Goal: Transaction & Acquisition: Purchase product/service

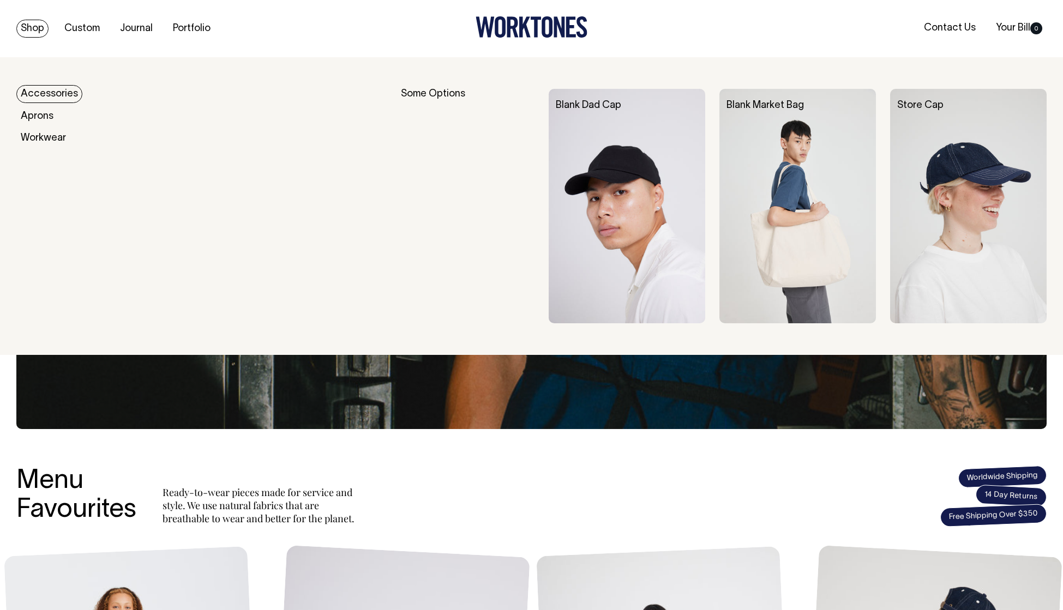
click at [27, 28] on link "Shop" at bounding box center [32, 29] width 32 height 18
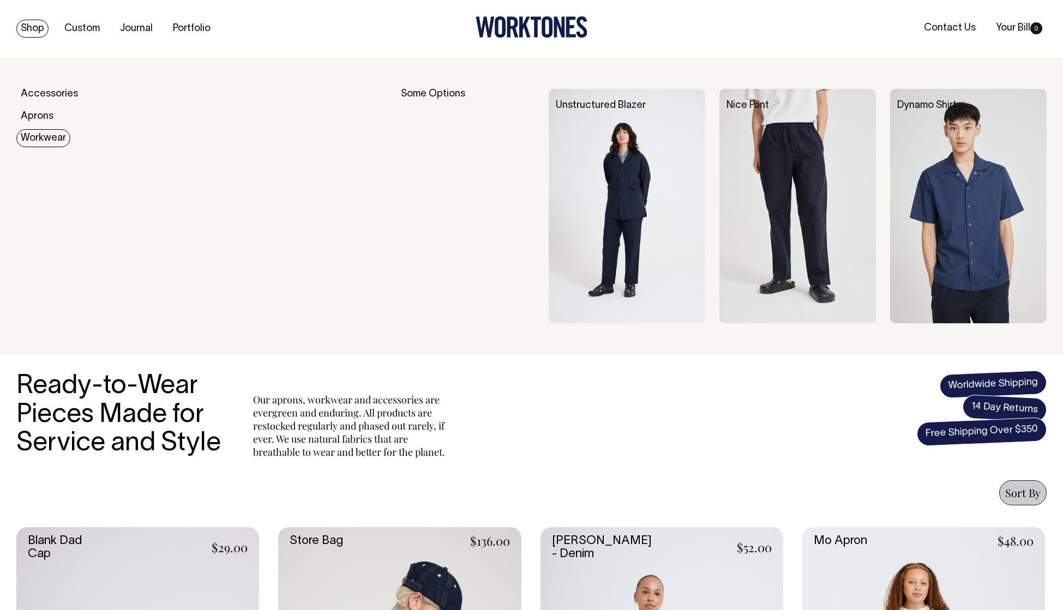
click at [41, 137] on link "Workwear" at bounding box center [43, 138] width 54 height 18
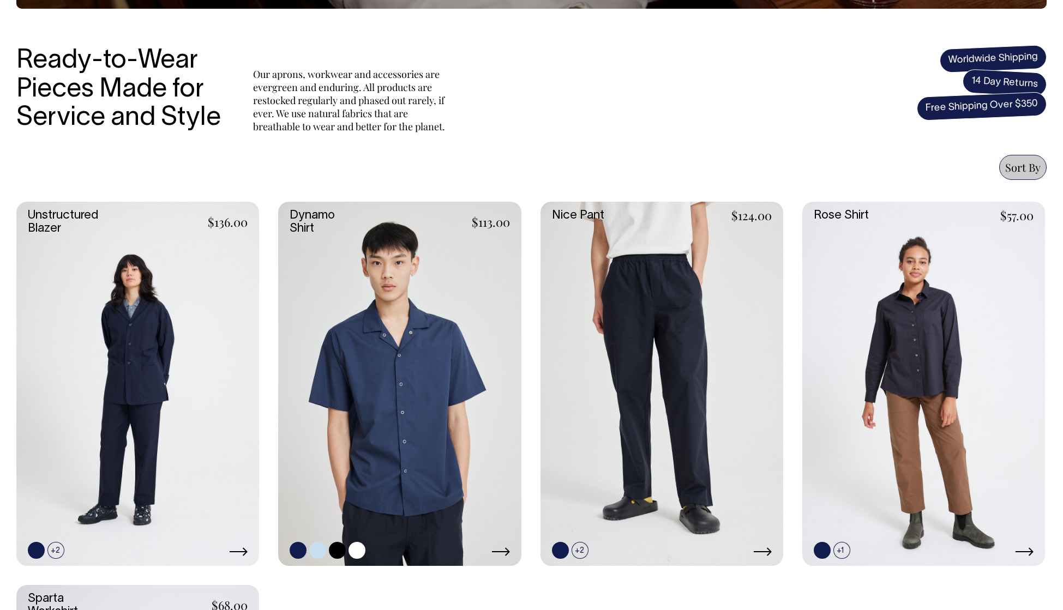
scroll to position [326, 0]
click at [441, 370] on link at bounding box center [399, 384] width 243 height 364
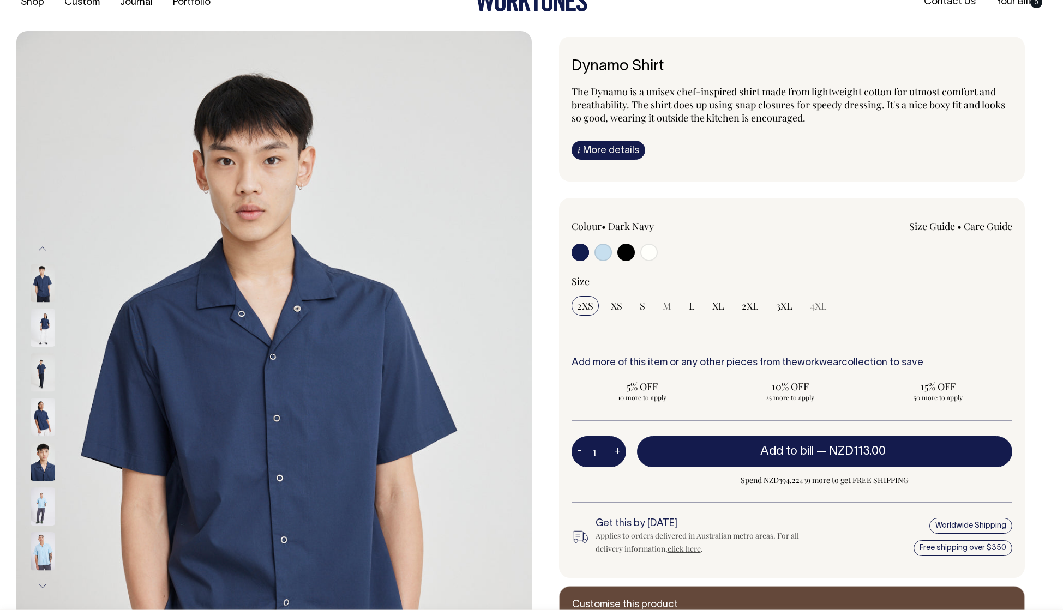
click at [601, 252] on input "radio" at bounding box center [602, 252] width 17 height 17
radio input "true"
select select "True Blue"
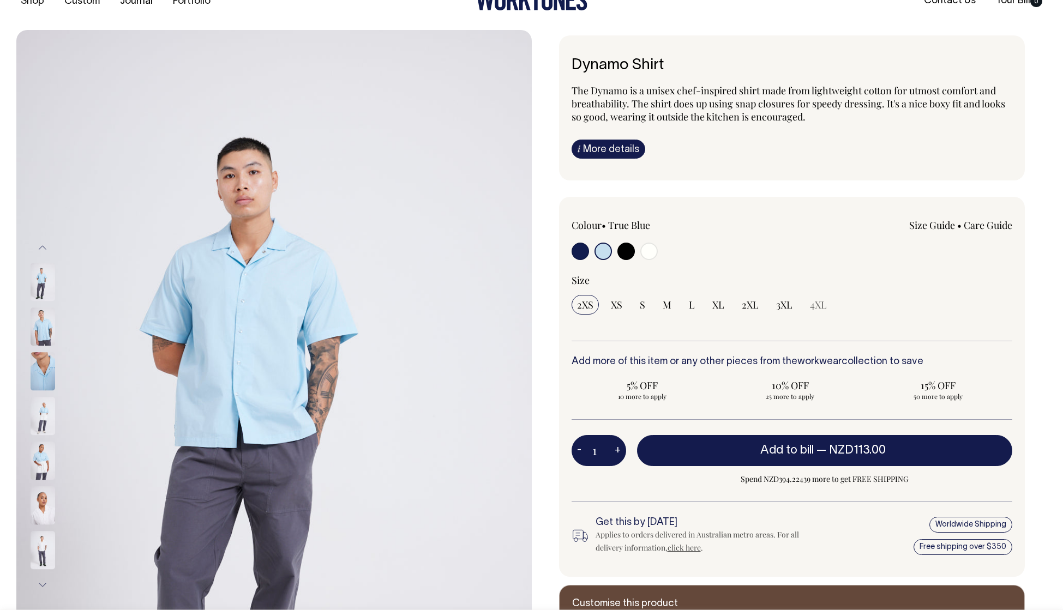
scroll to position [28, 0]
click at [646, 248] on input "radio" at bounding box center [648, 250] width 17 height 17
radio input "true"
select select "Off-White"
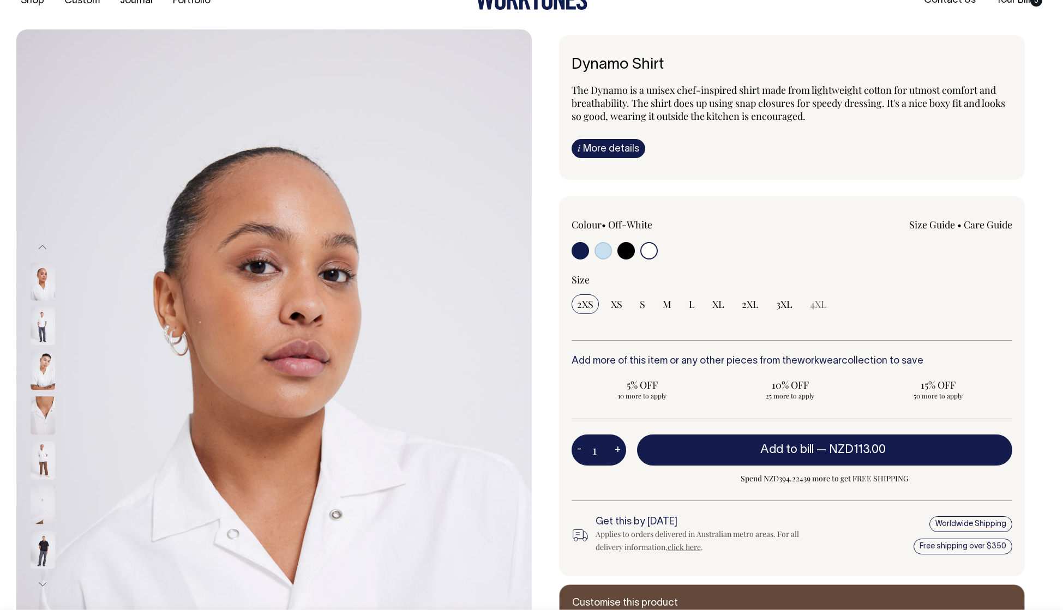
click at [35, 363] on img at bounding box center [43, 371] width 25 height 38
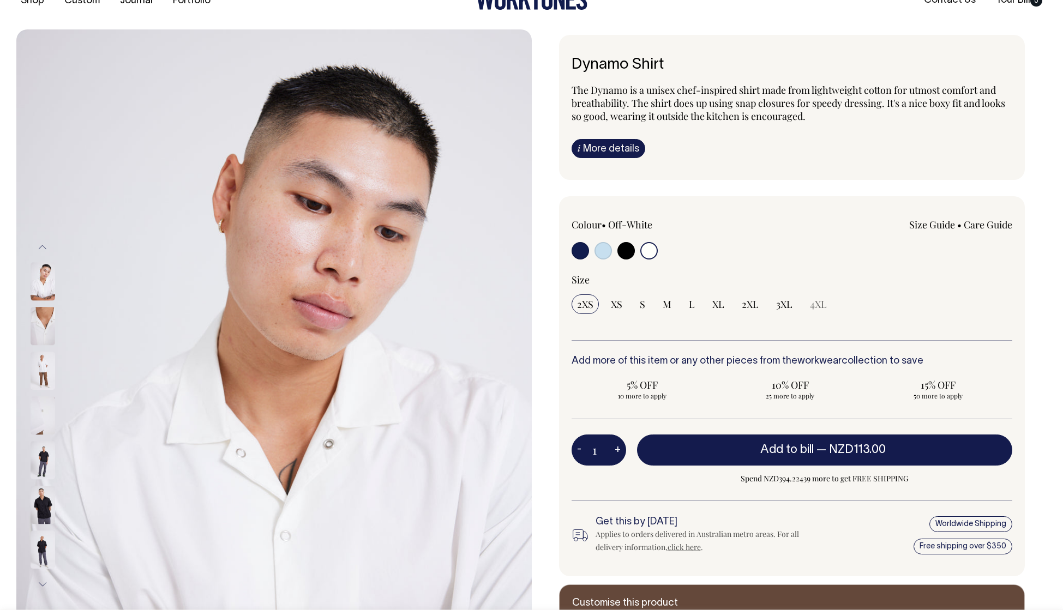
click at [45, 424] on img at bounding box center [43, 416] width 25 height 38
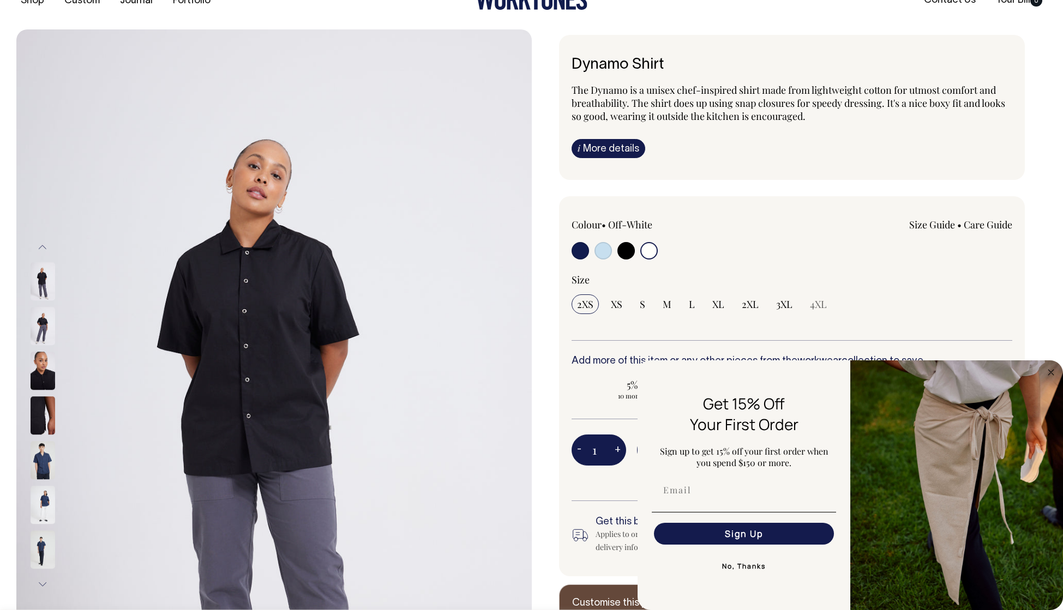
click at [39, 244] on button "Previous" at bounding box center [42, 247] width 16 height 25
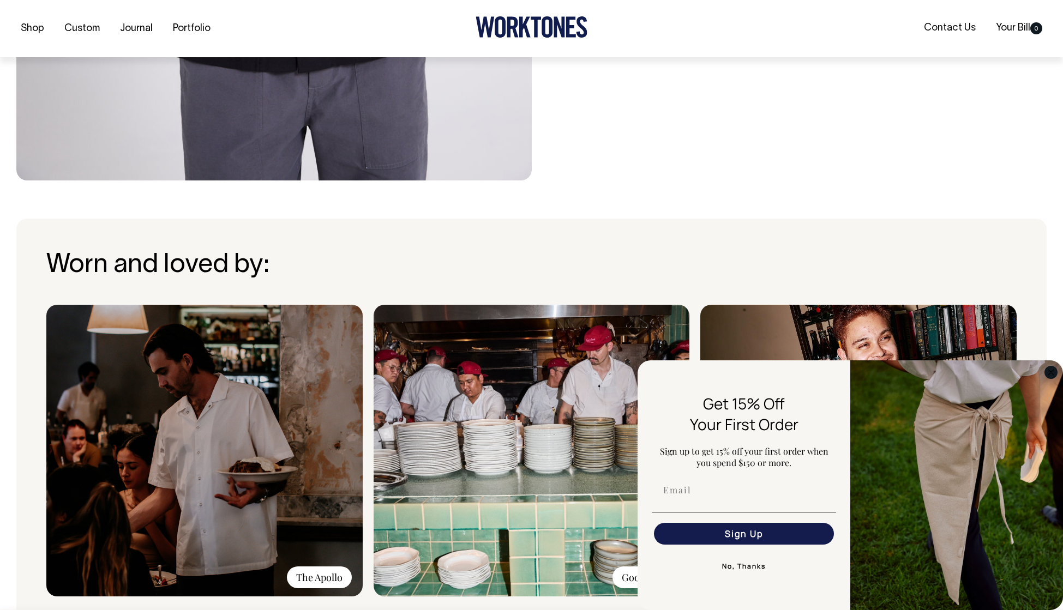
click at [1052, 373] on icon "Close dialog" at bounding box center [1050, 372] width 5 height 5
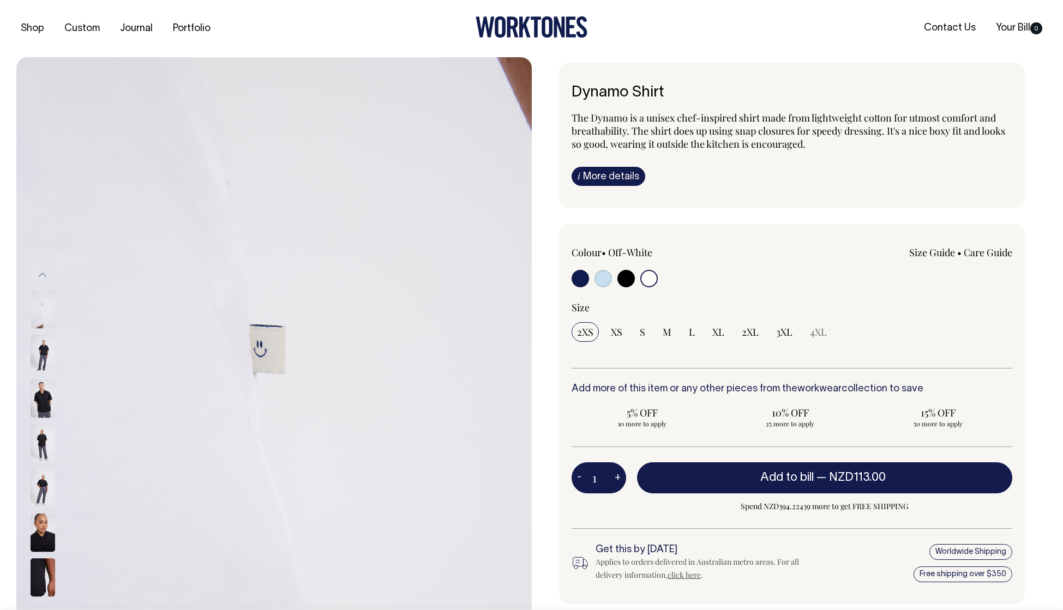
click at [651, 276] on input "radio" at bounding box center [648, 278] width 17 height 17
click at [41, 308] on img at bounding box center [43, 310] width 25 height 38
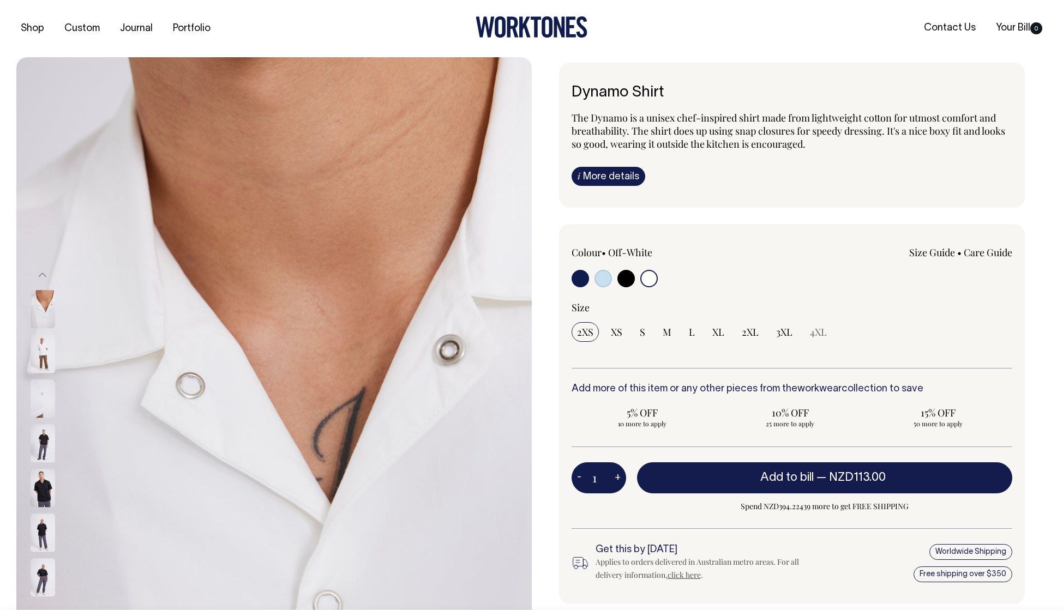
click at [46, 315] on img at bounding box center [43, 310] width 25 height 38
click at [41, 357] on img at bounding box center [43, 354] width 25 height 38
click at [45, 402] on img at bounding box center [43, 399] width 25 height 38
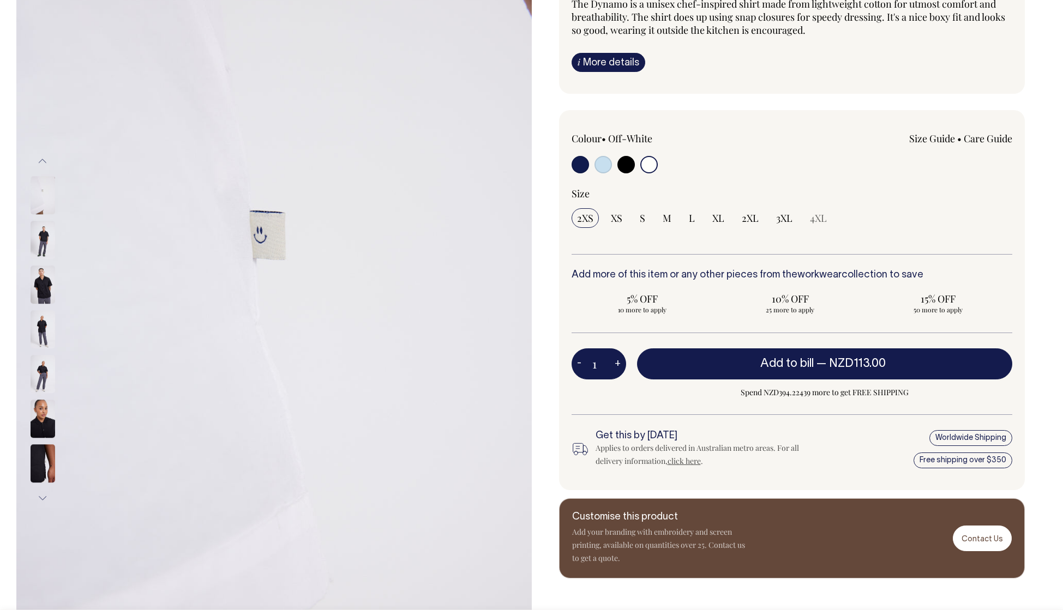
scroll to position [115, 0]
click at [41, 159] on button "Previous" at bounding box center [42, 160] width 16 height 25
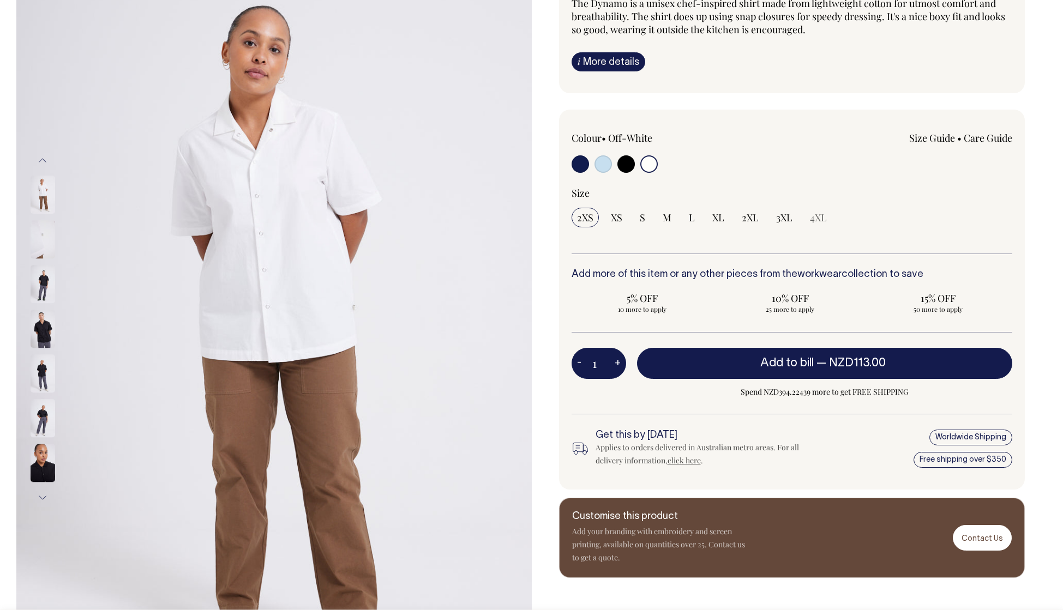
click at [41, 159] on button "Previous" at bounding box center [42, 160] width 16 height 25
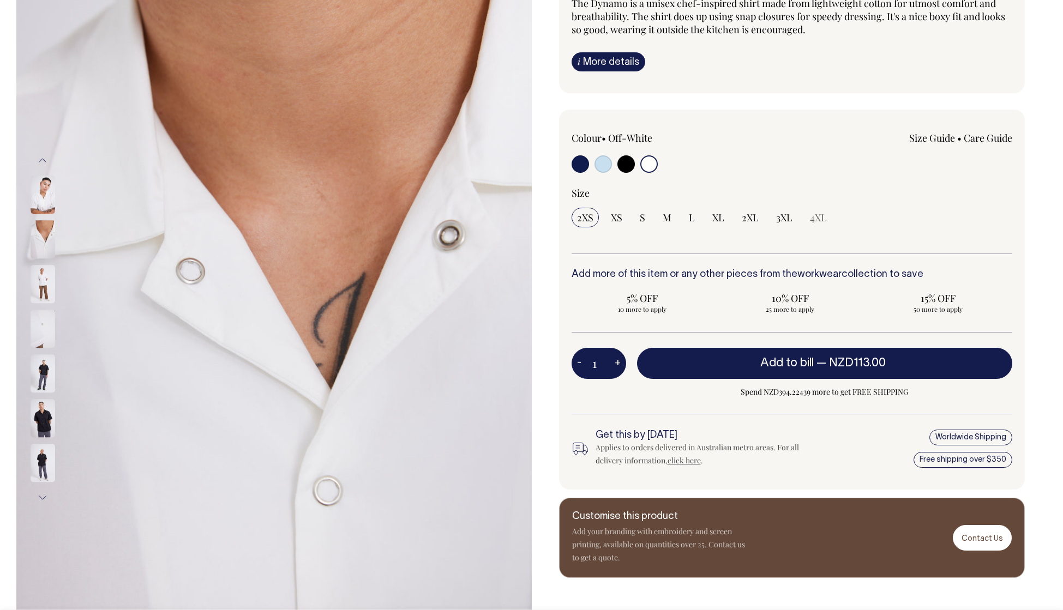
click at [41, 159] on button "Previous" at bounding box center [42, 160] width 16 height 25
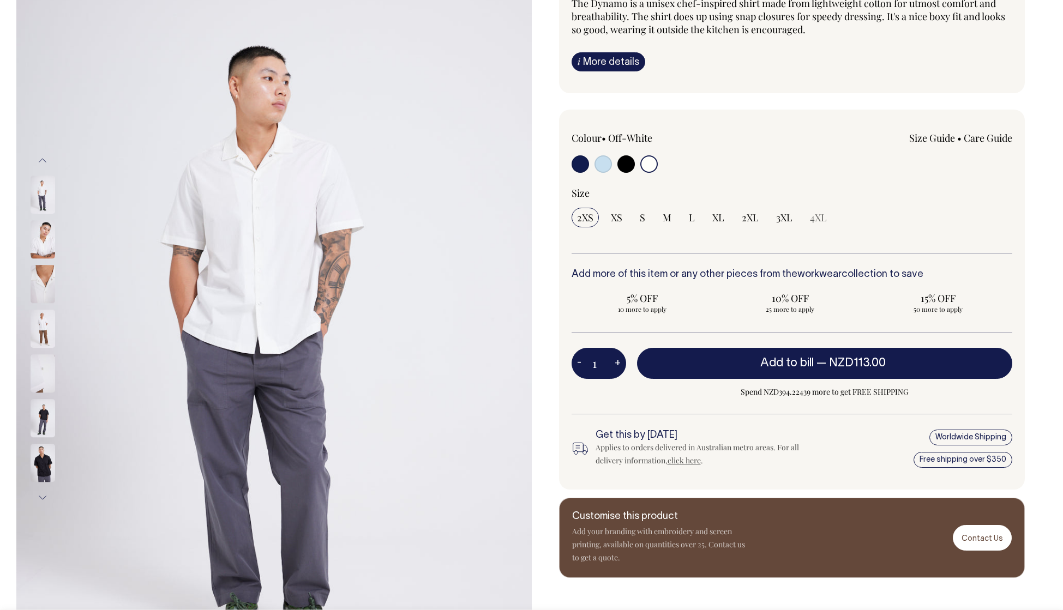
click at [41, 159] on button "Previous" at bounding box center [42, 160] width 16 height 25
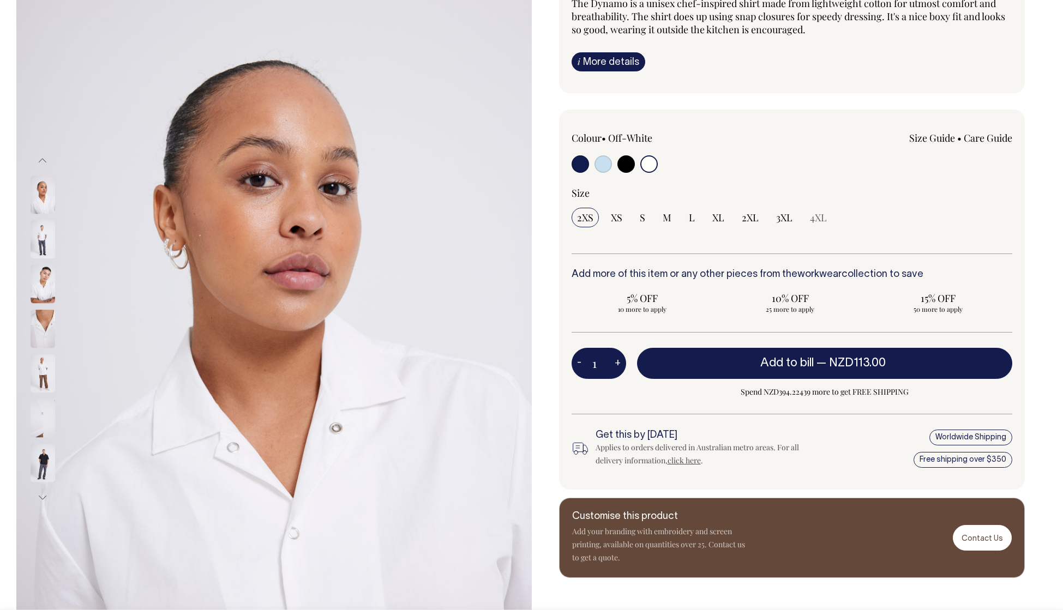
click at [41, 159] on button "Previous" at bounding box center [42, 160] width 16 height 25
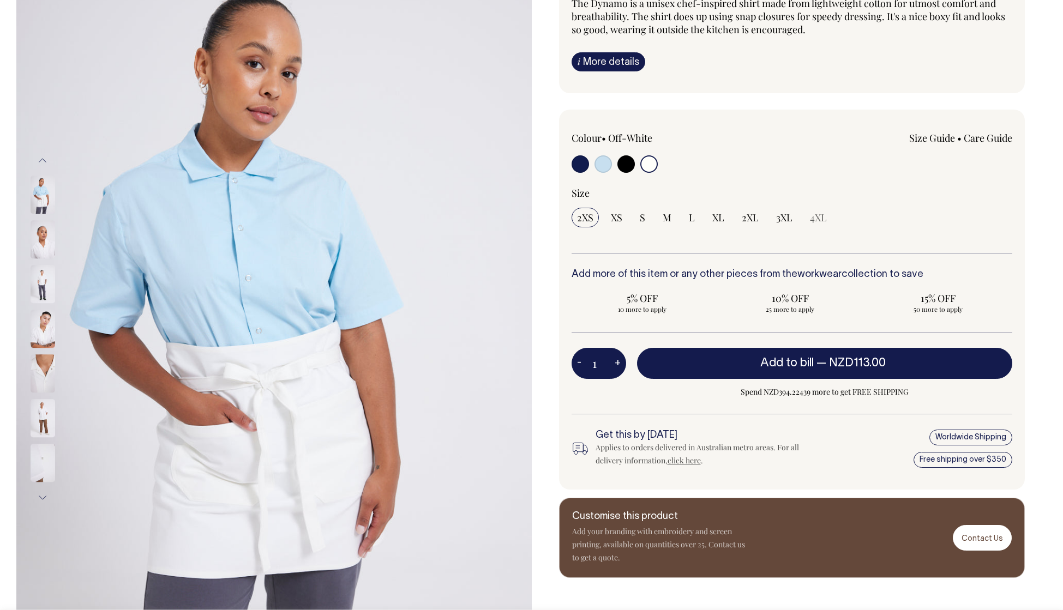
click at [41, 159] on button "Previous" at bounding box center [42, 160] width 16 height 25
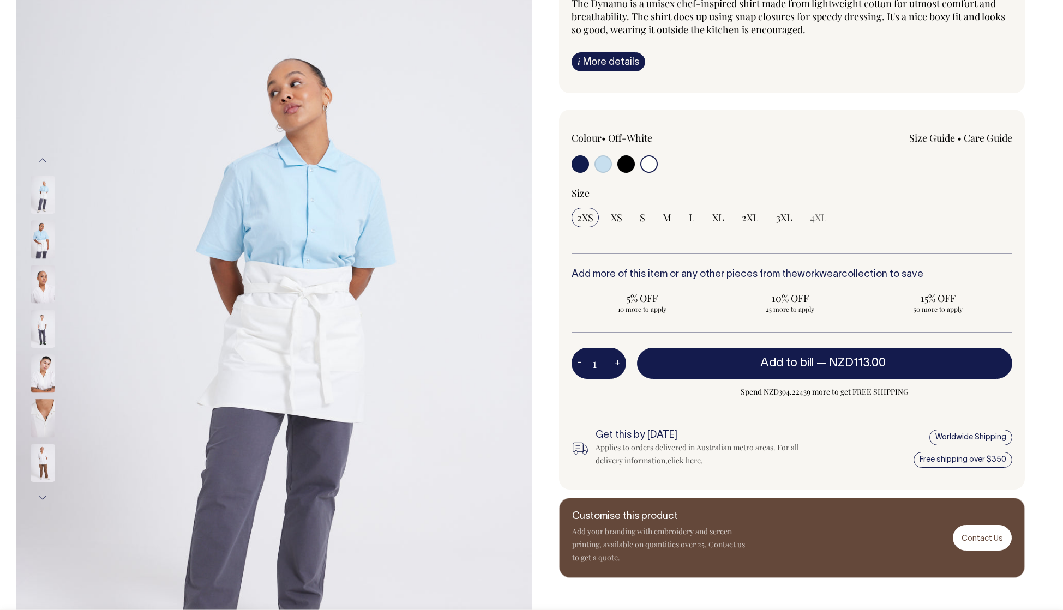
click at [41, 159] on button "Previous" at bounding box center [42, 160] width 16 height 25
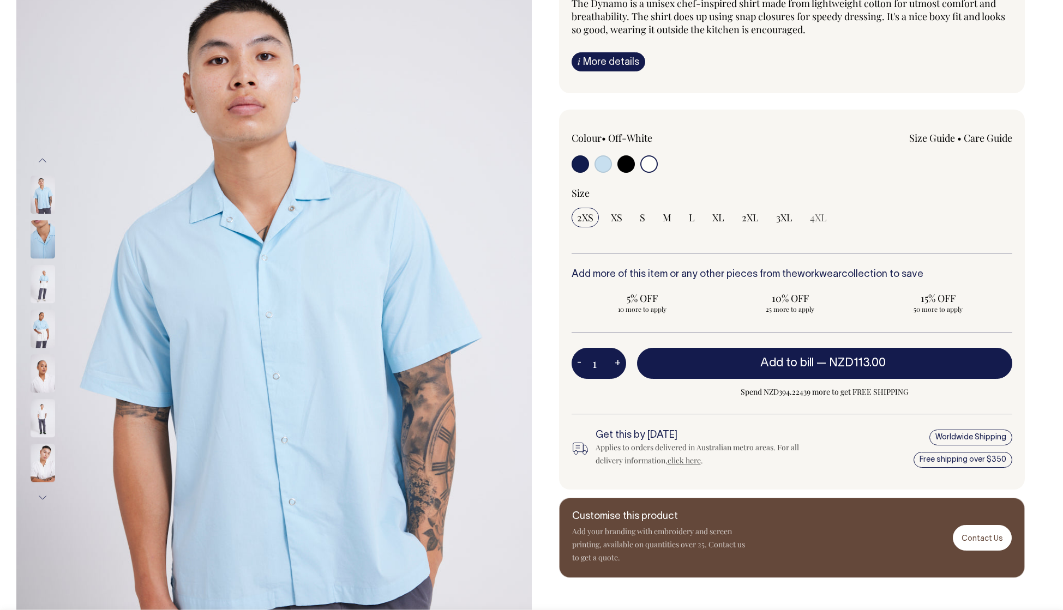
click at [41, 159] on button "Previous" at bounding box center [42, 160] width 16 height 25
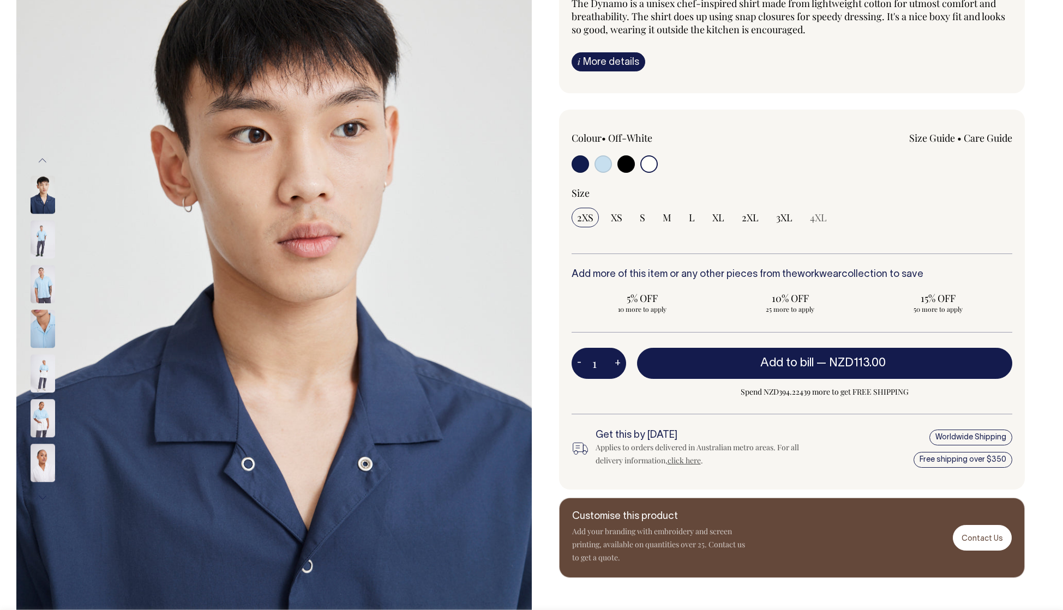
click at [41, 159] on button "Previous" at bounding box center [42, 160] width 16 height 25
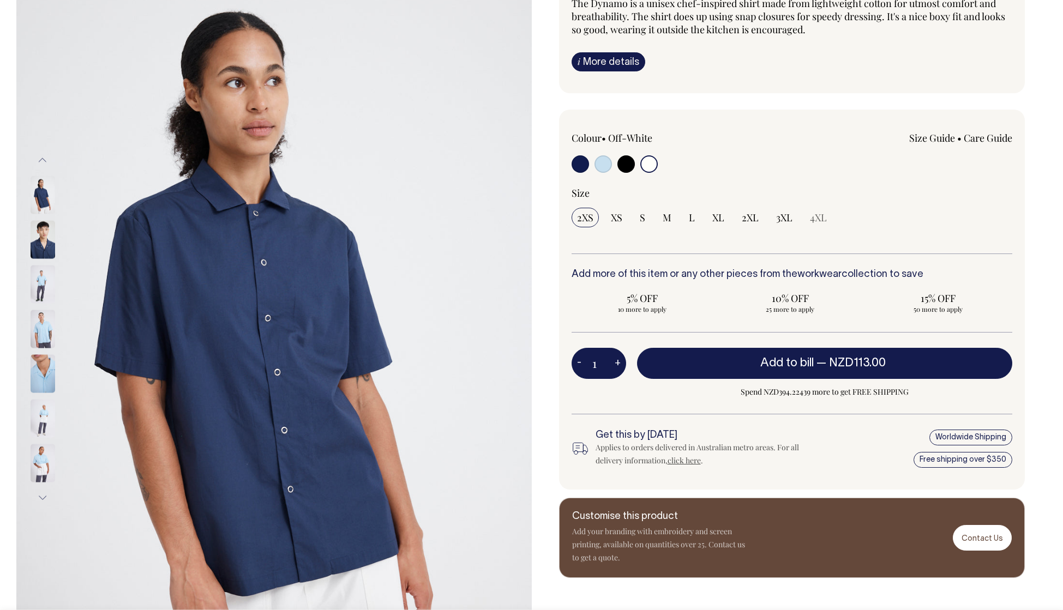
click at [41, 159] on button "Previous" at bounding box center [42, 160] width 16 height 25
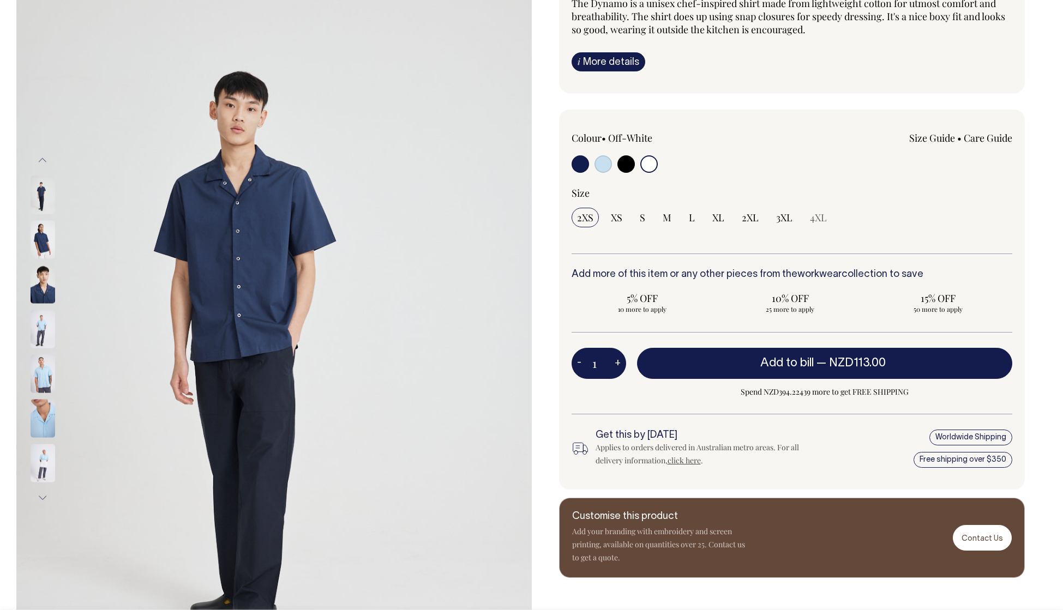
click at [41, 159] on button "Previous" at bounding box center [42, 160] width 16 height 25
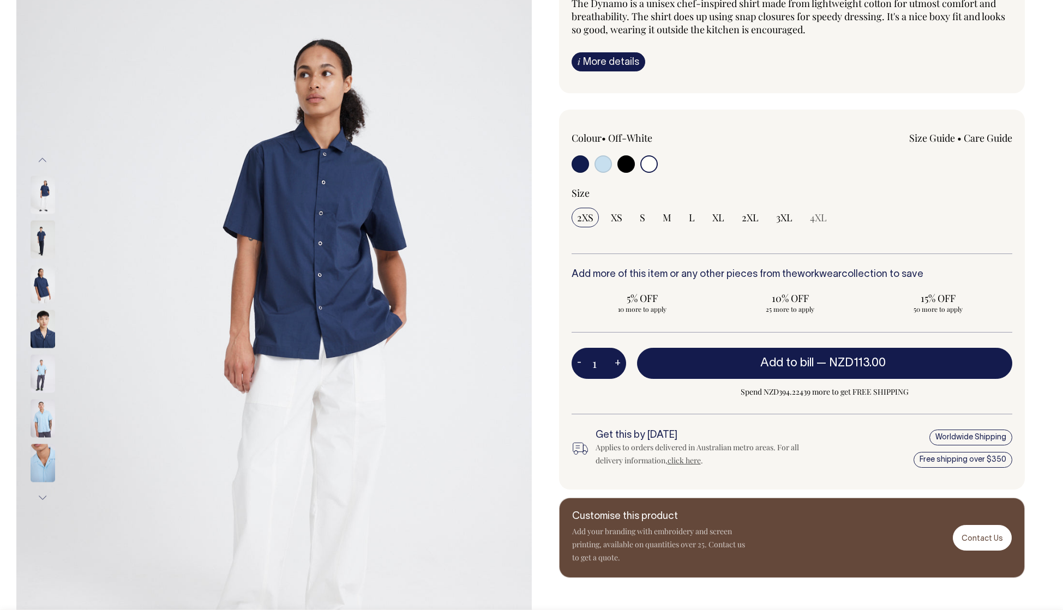
click at [41, 159] on button "Previous" at bounding box center [42, 160] width 16 height 25
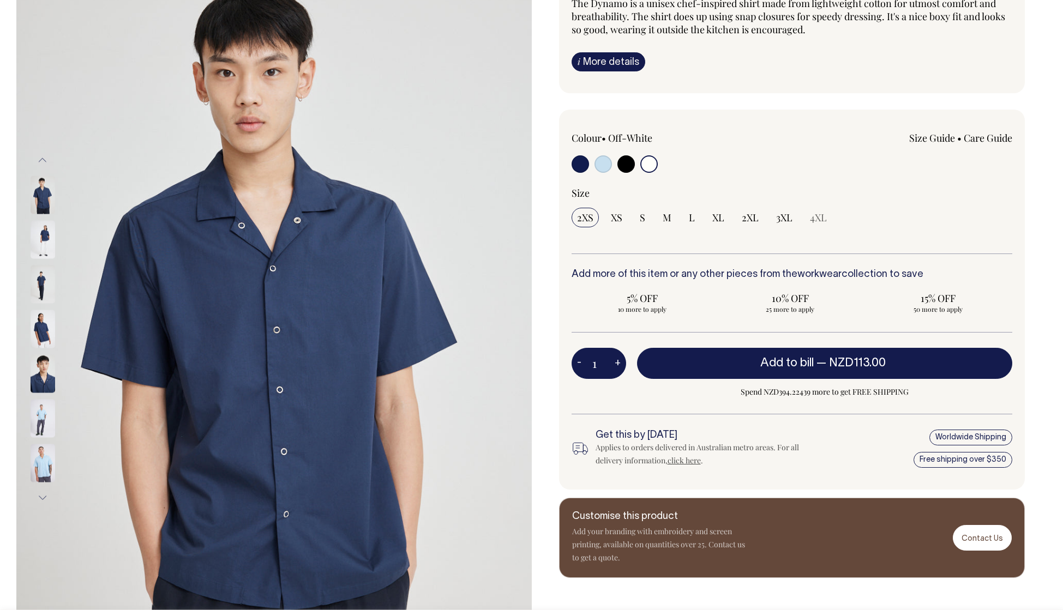
click at [41, 159] on button "Previous" at bounding box center [42, 160] width 16 height 25
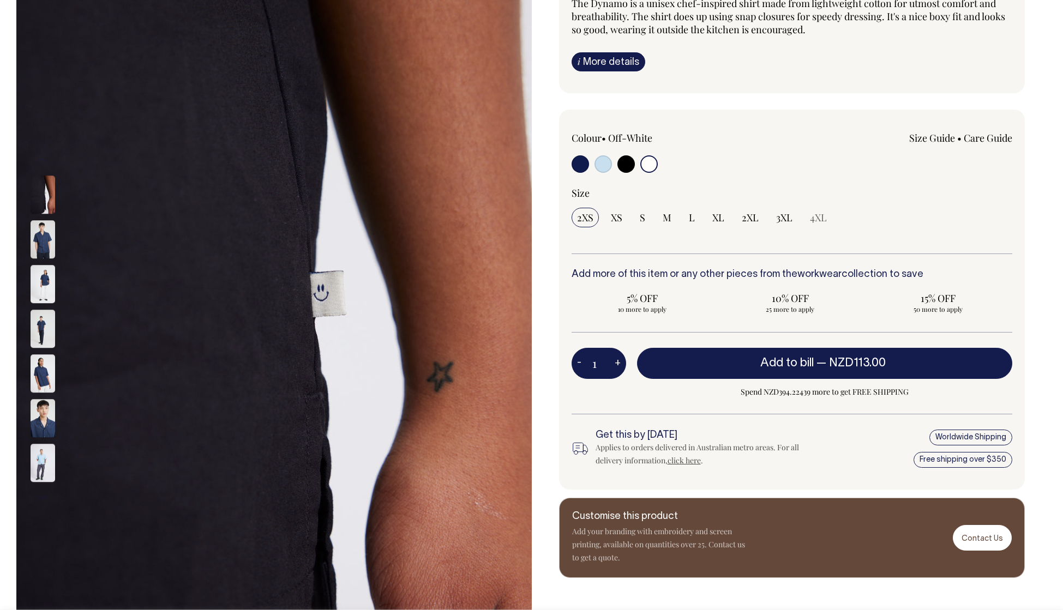
click at [41, 159] on button "Previous" at bounding box center [42, 160] width 16 height 25
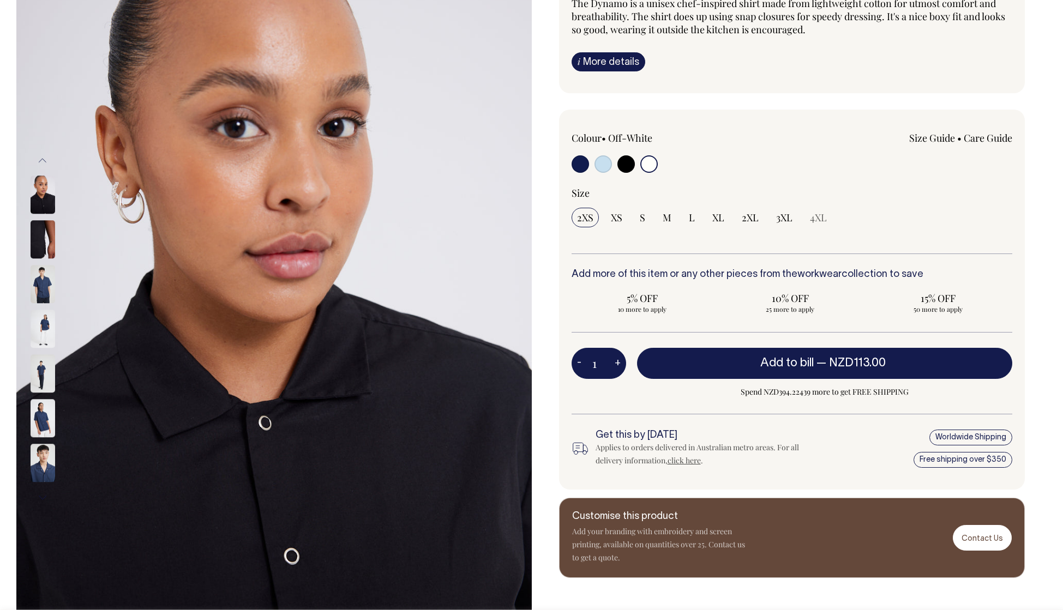
click at [41, 159] on button "Previous" at bounding box center [42, 160] width 16 height 25
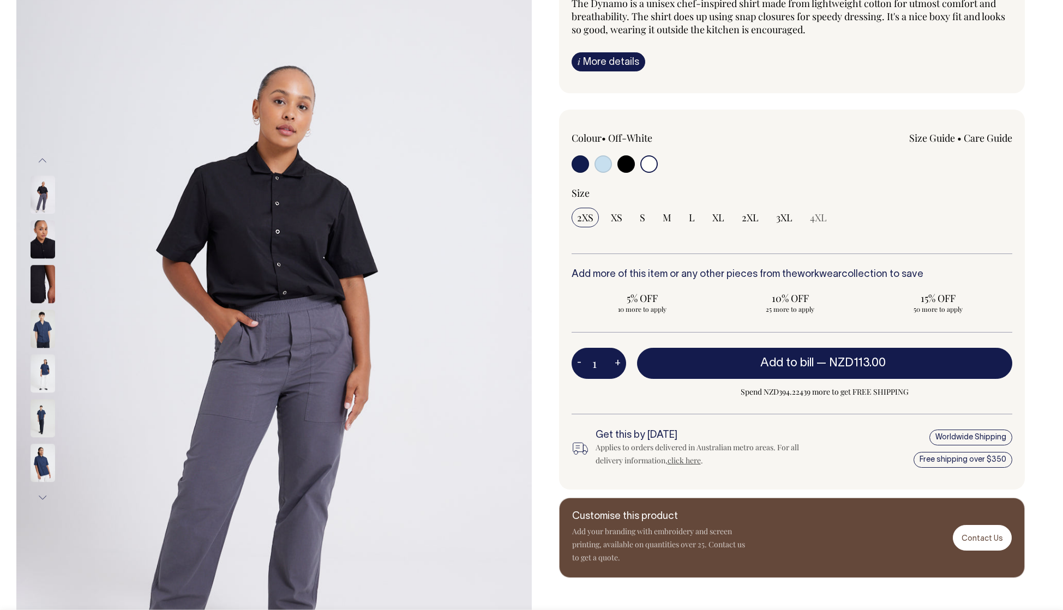
click at [41, 159] on button "Previous" at bounding box center [42, 160] width 16 height 25
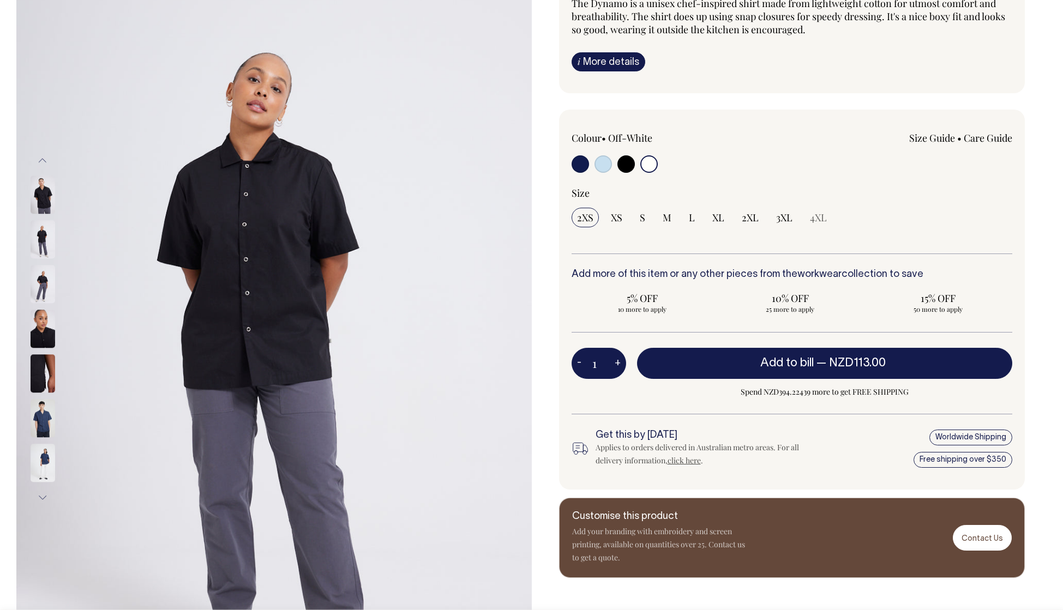
click at [41, 159] on button "Previous" at bounding box center [42, 160] width 16 height 25
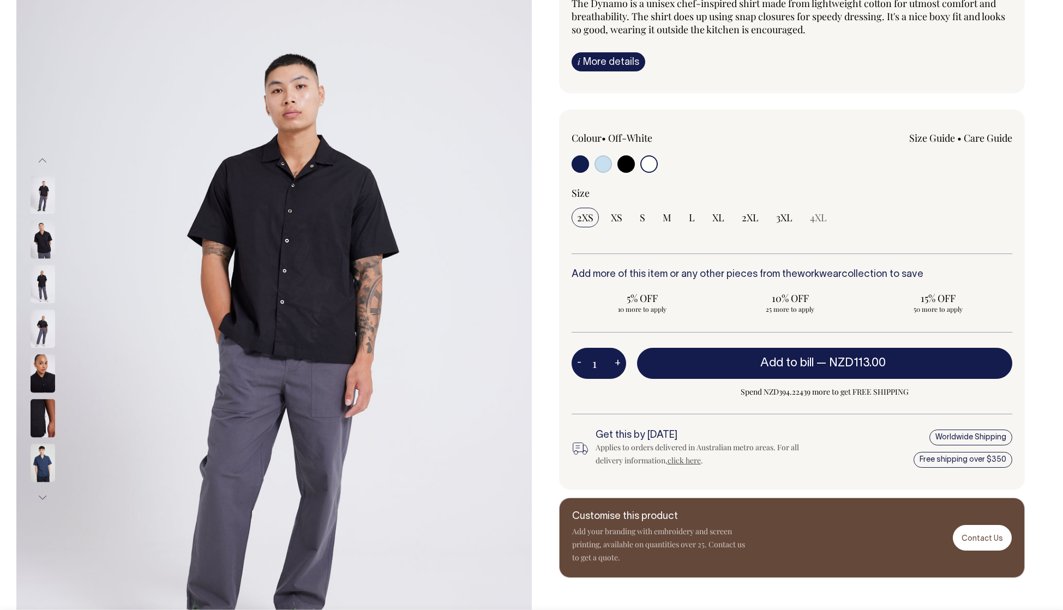
click at [41, 159] on button "Previous" at bounding box center [42, 160] width 16 height 25
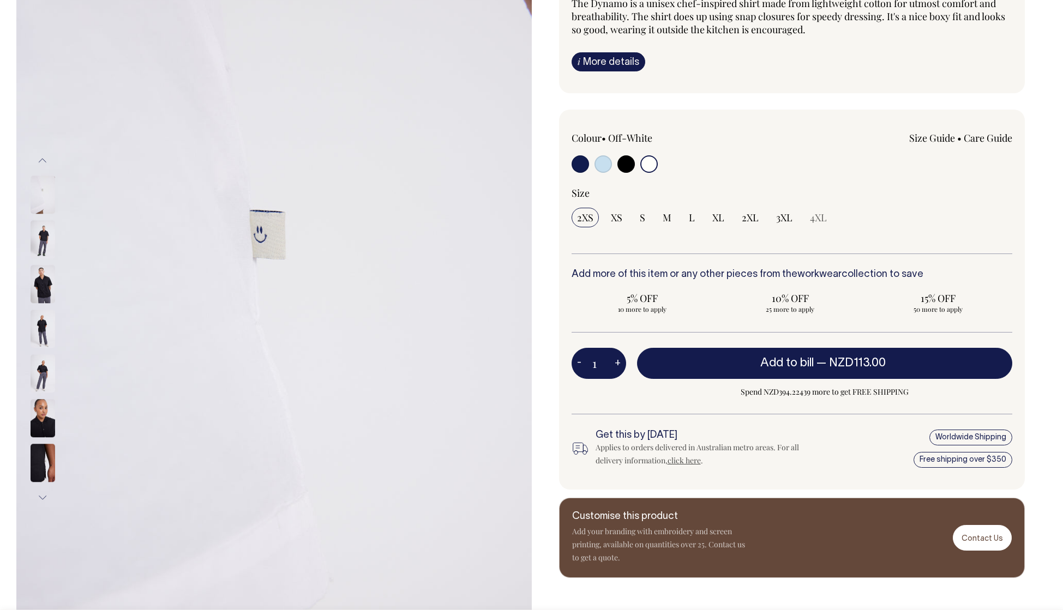
click at [43, 497] on button "Next" at bounding box center [42, 498] width 16 height 25
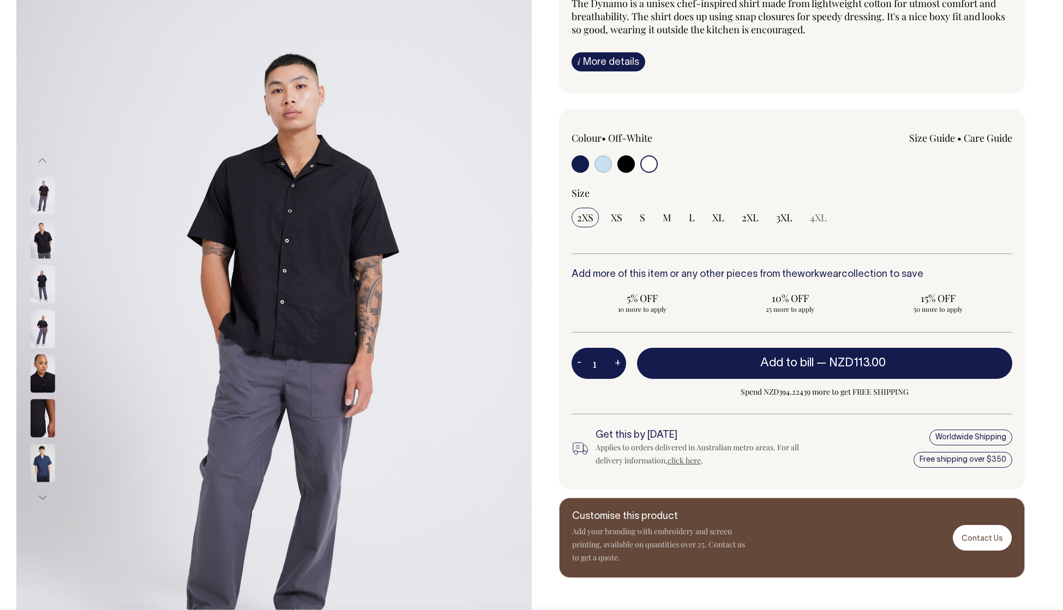
click at [43, 497] on button "Next" at bounding box center [42, 498] width 16 height 25
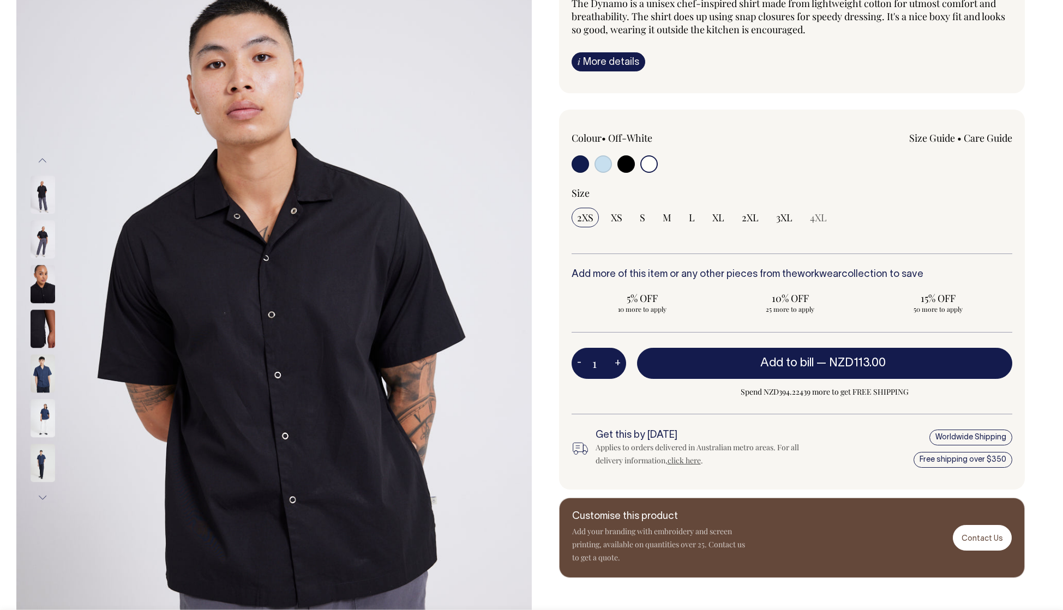
click at [43, 497] on button "Next" at bounding box center [42, 498] width 16 height 25
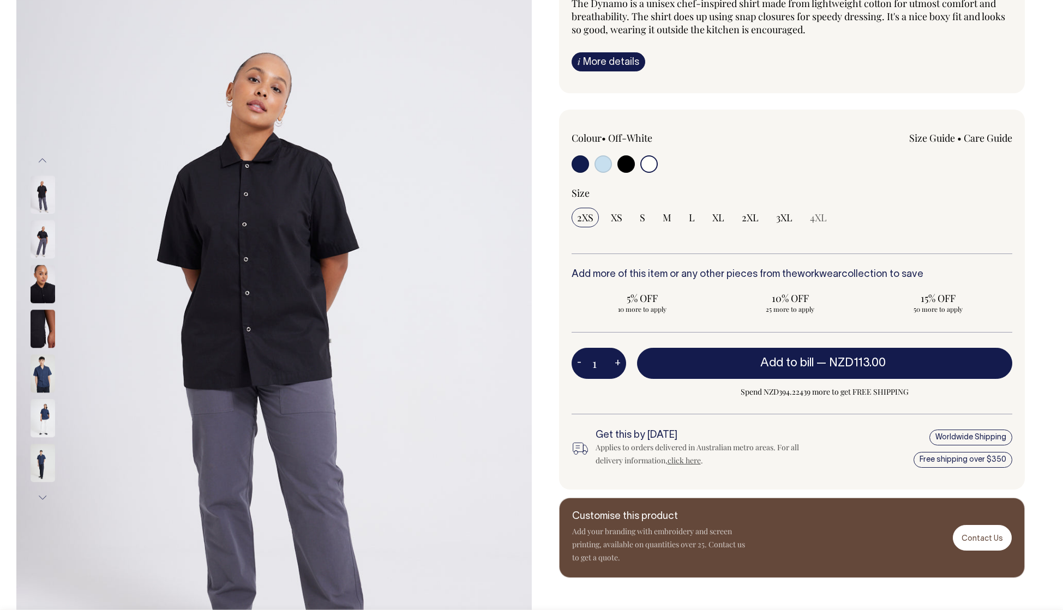
click at [43, 497] on button "Next" at bounding box center [42, 498] width 16 height 25
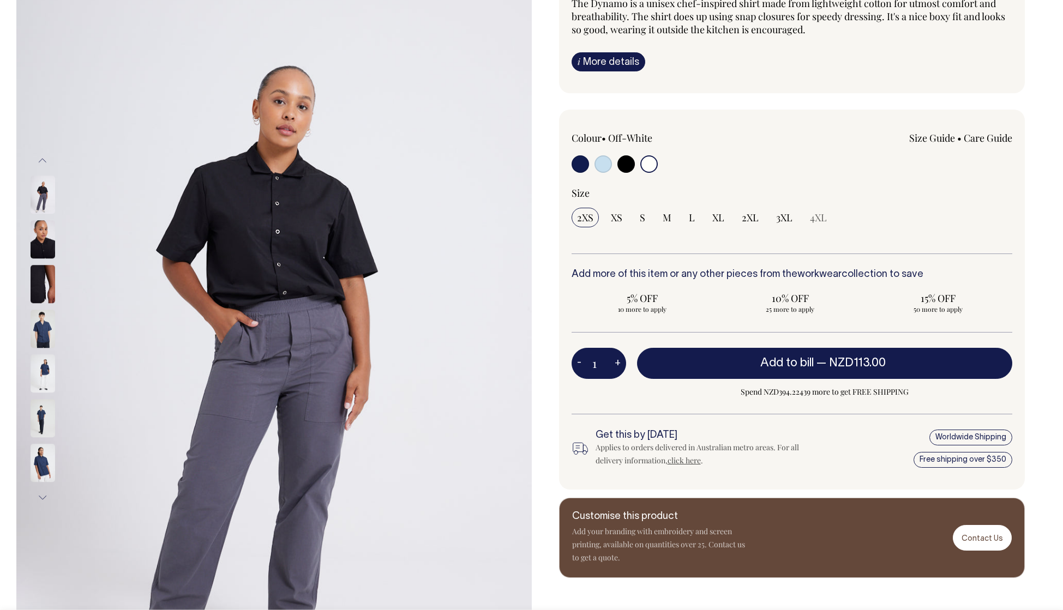
click at [43, 497] on button "Next" at bounding box center [42, 498] width 16 height 25
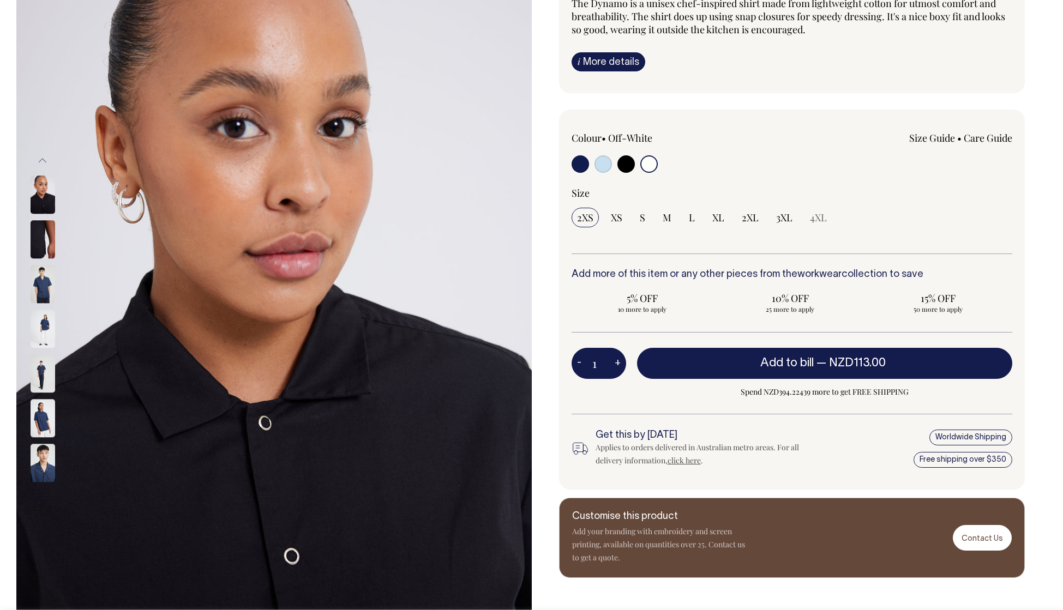
click at [43, 497] on button "Next" at bounding box center [42, 498] width 16 height 25
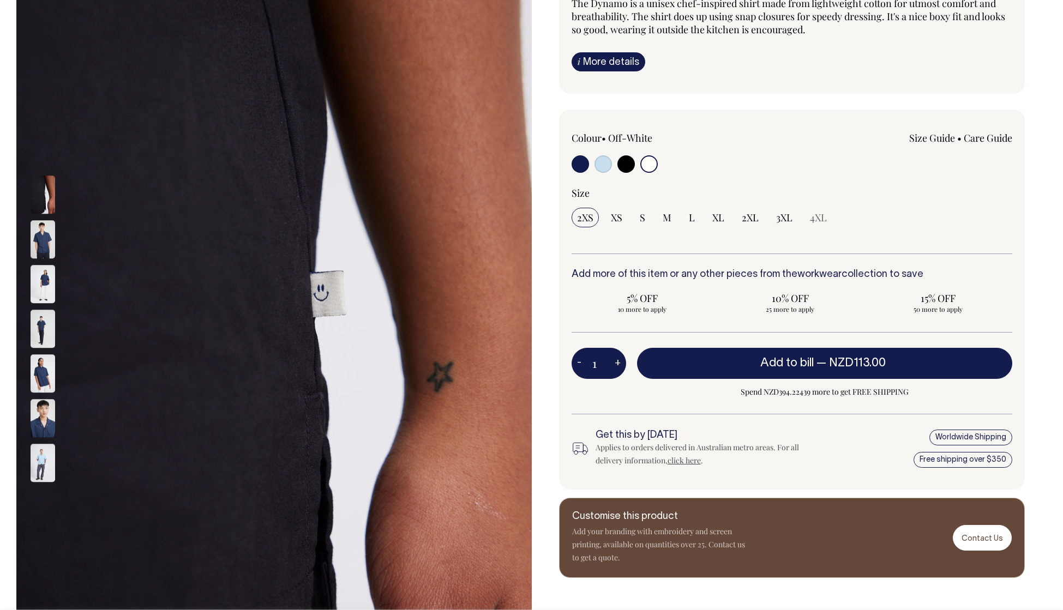
click at [43, 497] on button "Next" at bounding box center [42, 498] width 16 height 25
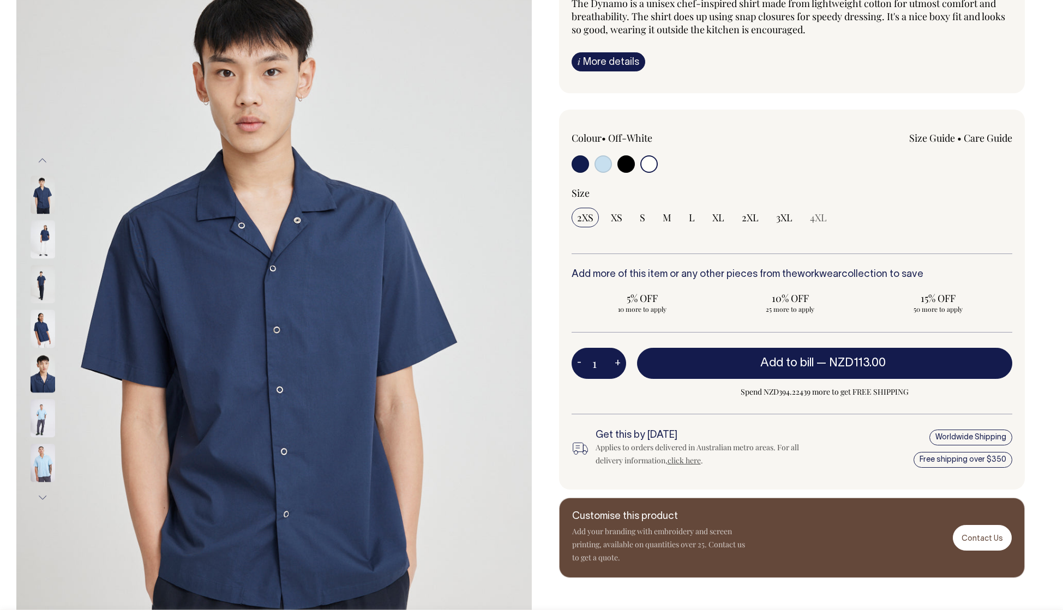
click at [43, 497] on button "Next" at bounding box center [42, 498] width 16 height 25
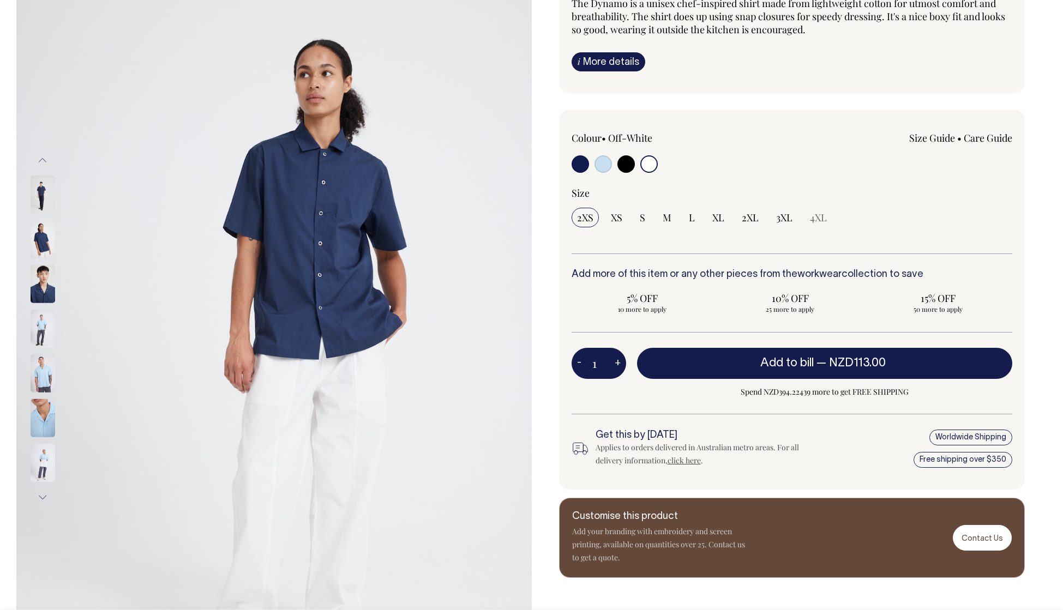
click at [43, 497] on button "Next" at bounding box center [42, 497] width 16 height 25
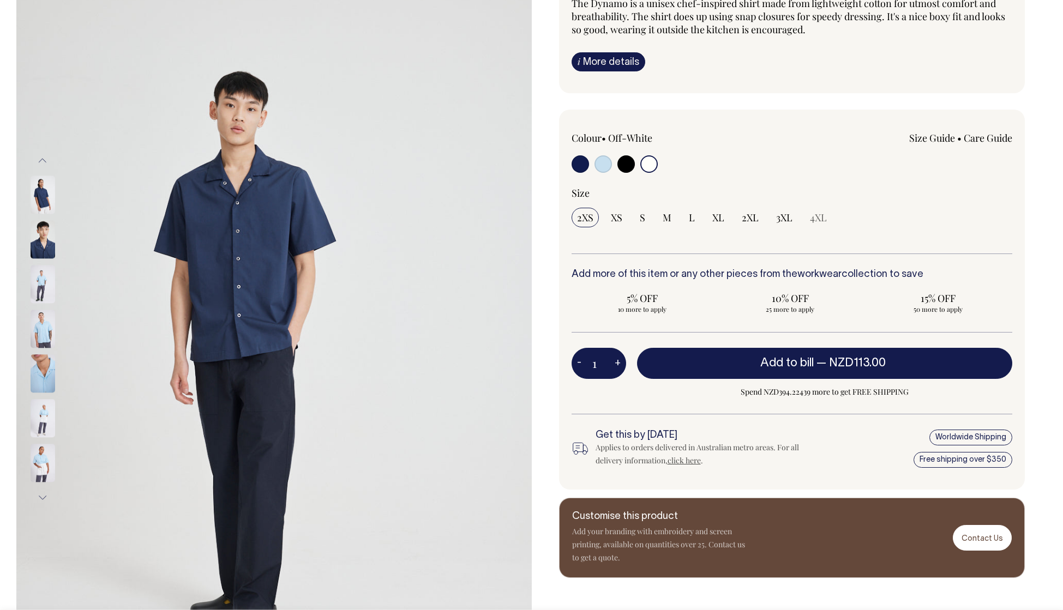
click at [43, 497] on button "Next" at bounding box center [42, 498] width 16 height 25
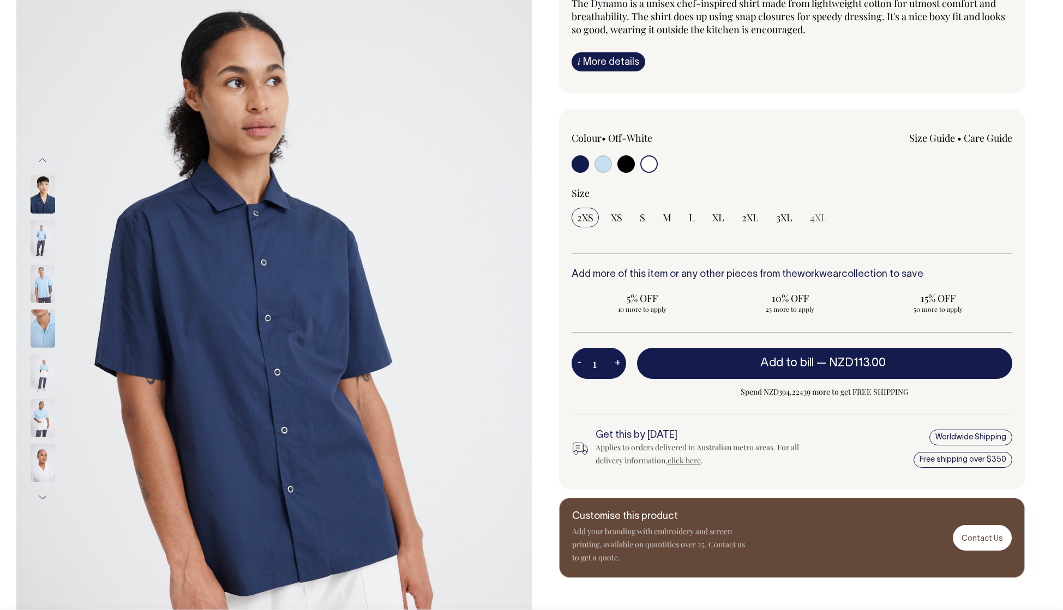
click at [43, 497] on button "Next" at bounding box center [42, 497] width 16 height 25
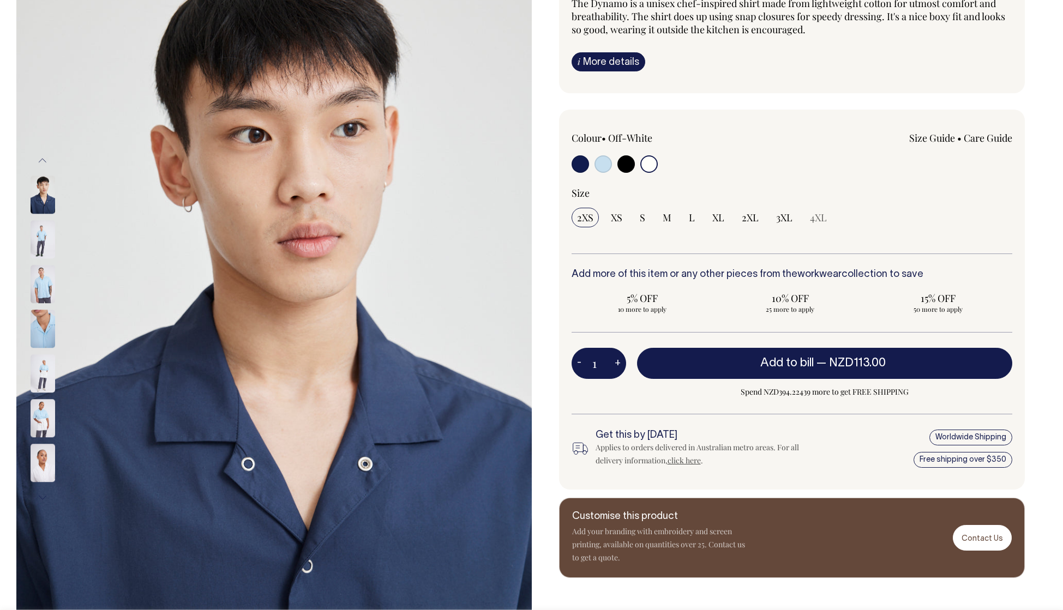
click at [43, 497] on button "Next" at bounding box center [42, 498] width 16 height 25
click at [45, 498] on button "Next" at bounding box center [42, 498] width 16 height 25
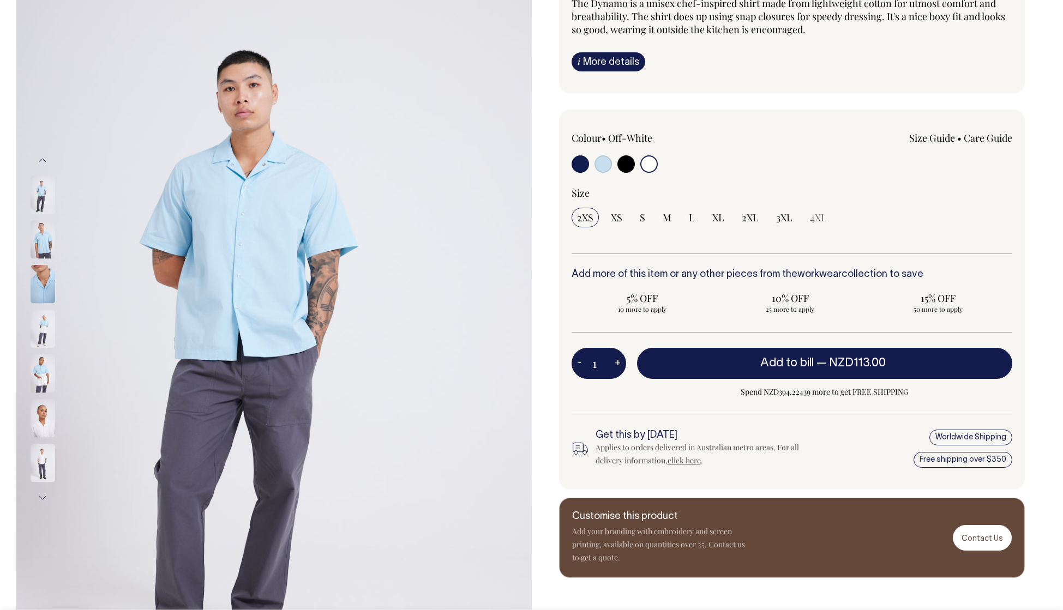
click at [42, 496] on button "Next" at bounding box center [42, 498] width 16 height 25
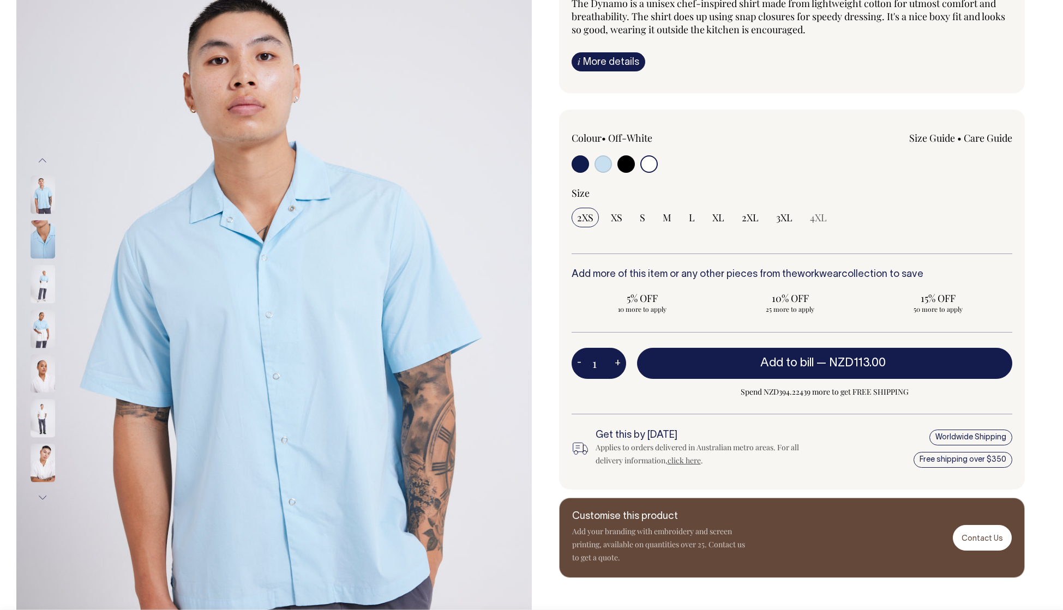
click at [39, 423] on img at bounding box center [43, 419] width 25 height 38
click at [44, 463] on img at bounding box center [43, 463] width 25 height 38
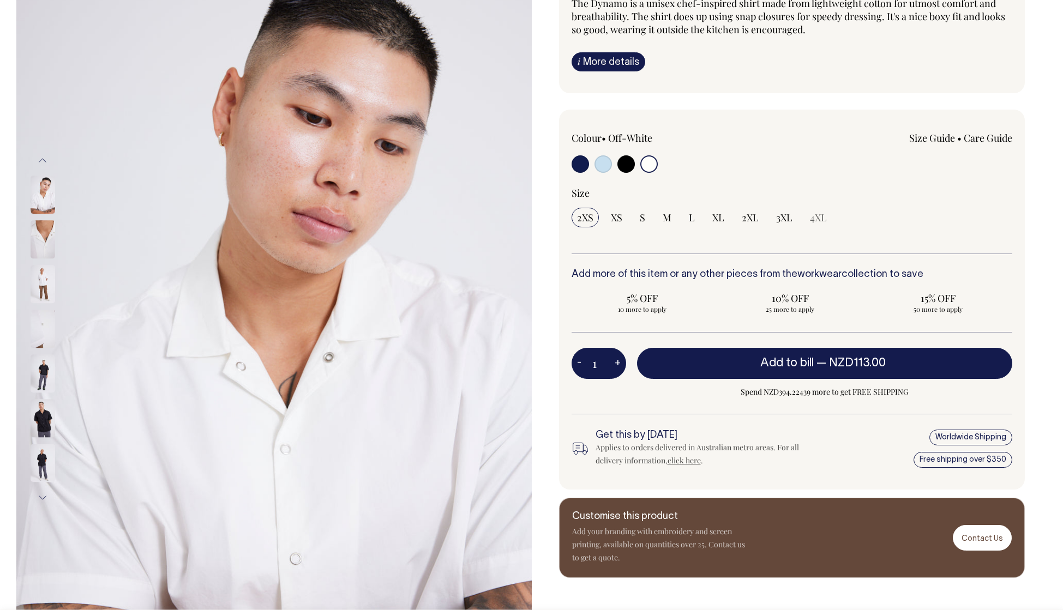
click at [44, 274] on img at bounding box center [43, 285] width 25 height 38
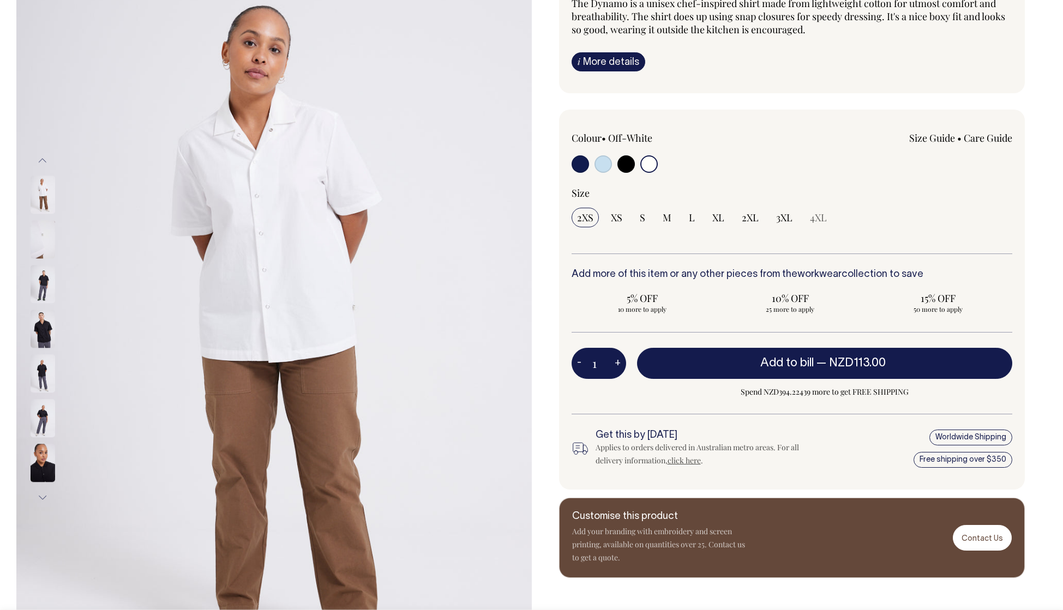
drag, startPoint x: 142, startPoint y: 276, endPoint x: -52, endPoint y: 281, distance: 194.2
click at [600, 169] on input "radio" at bounding box center [602, 163] width 17 height 17
radio input "true"
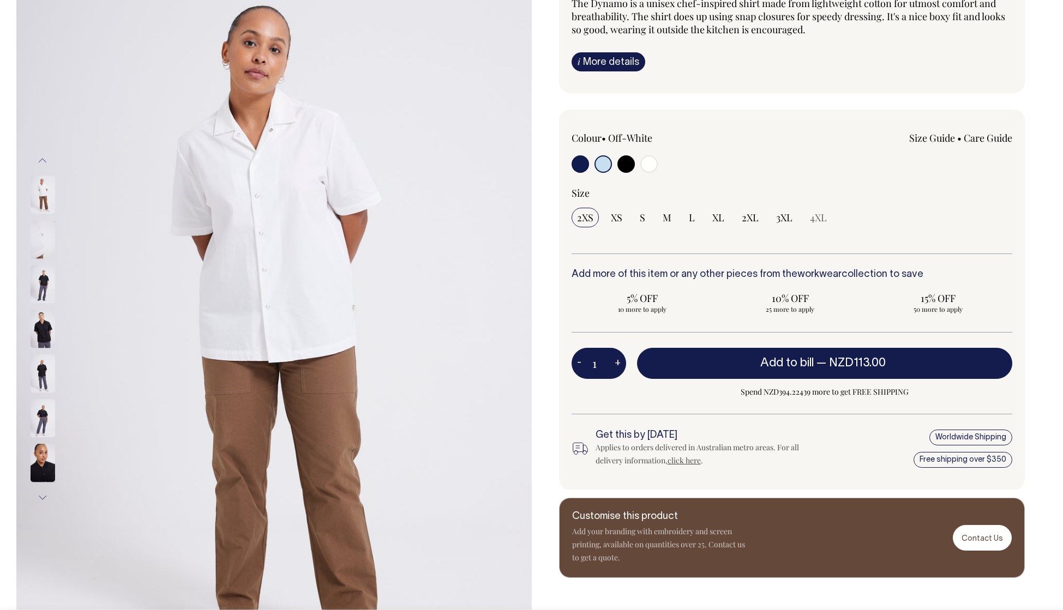
select select "True Blue"
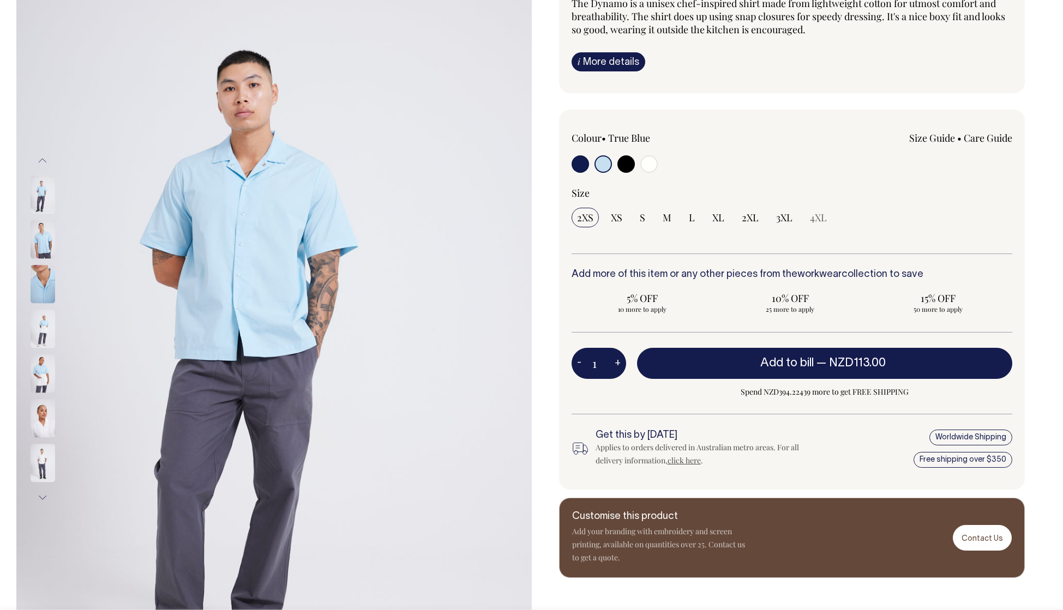
click at [47, 328] on img at bounding box center [43, 329] width 25 height 38
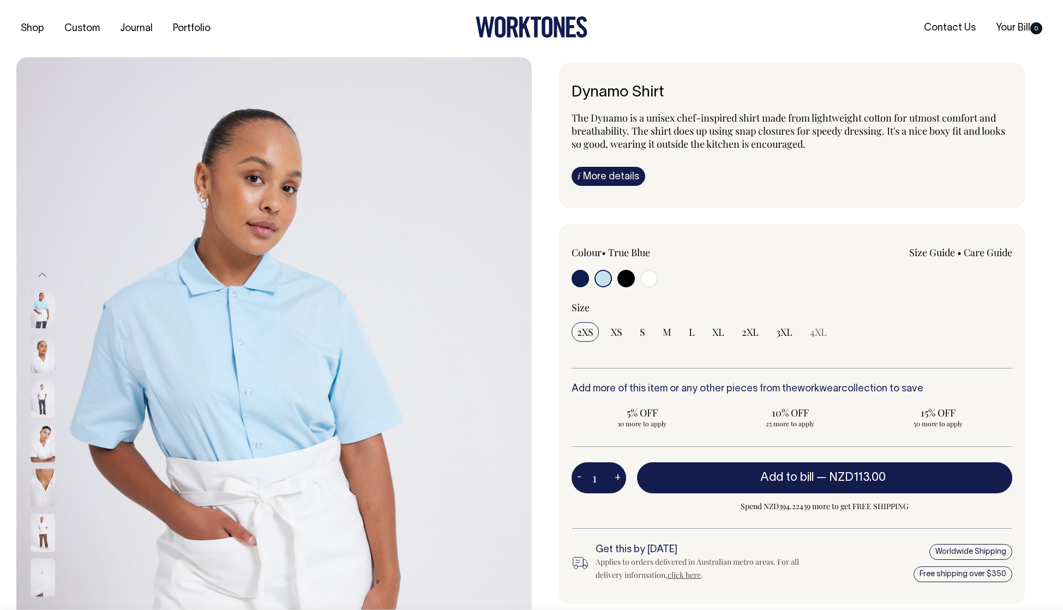
drag, startPoint x: 669, startPoint y: 92, endPoint x: 661, endPoint y: 92, distance: 7.6
click at [661, 92] on h6 "Dynamo Shirt" at bounding box center [791, 93] width 441 height 17
